Goal: Register for event/course

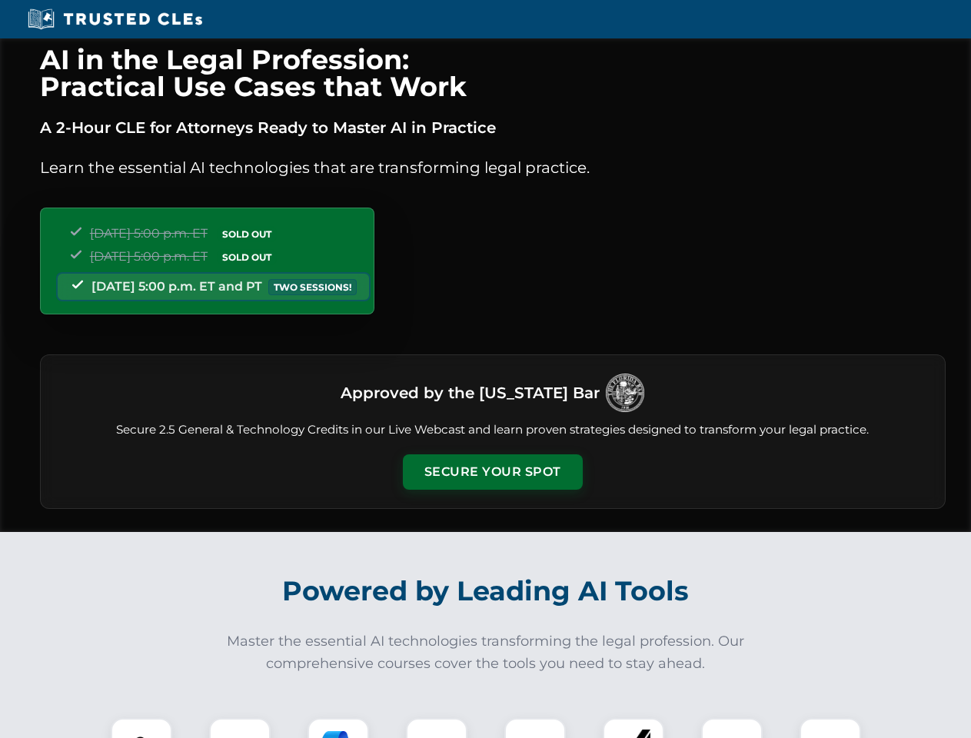
click at [492, 472] on button "Secure Your Spot" at bounding box center [493, 471] width 180 height 35
click at [141, 728] on img at bounding box center [141, 749] width 45 height 45
click at [240, 728] on div at bounding box center [240, 749] width 62 height 62
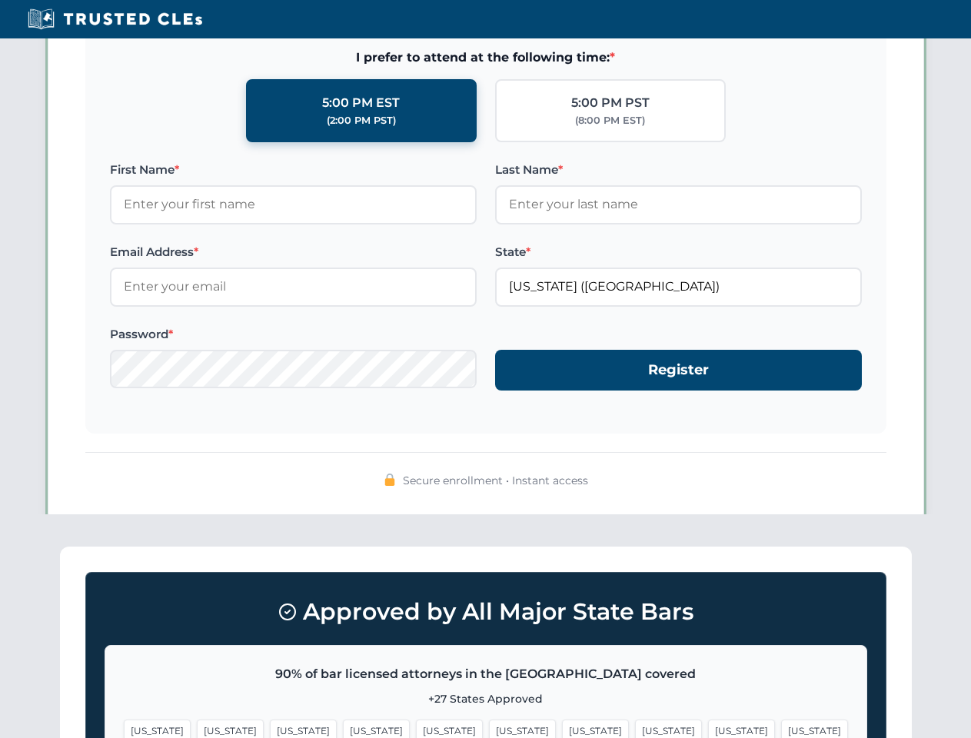
click at [708, 728] on span "[US_STATE]" at bounding box center [741, 731] width 67 height 22
